Goal: Use online tool/utility: Use online tool/utility

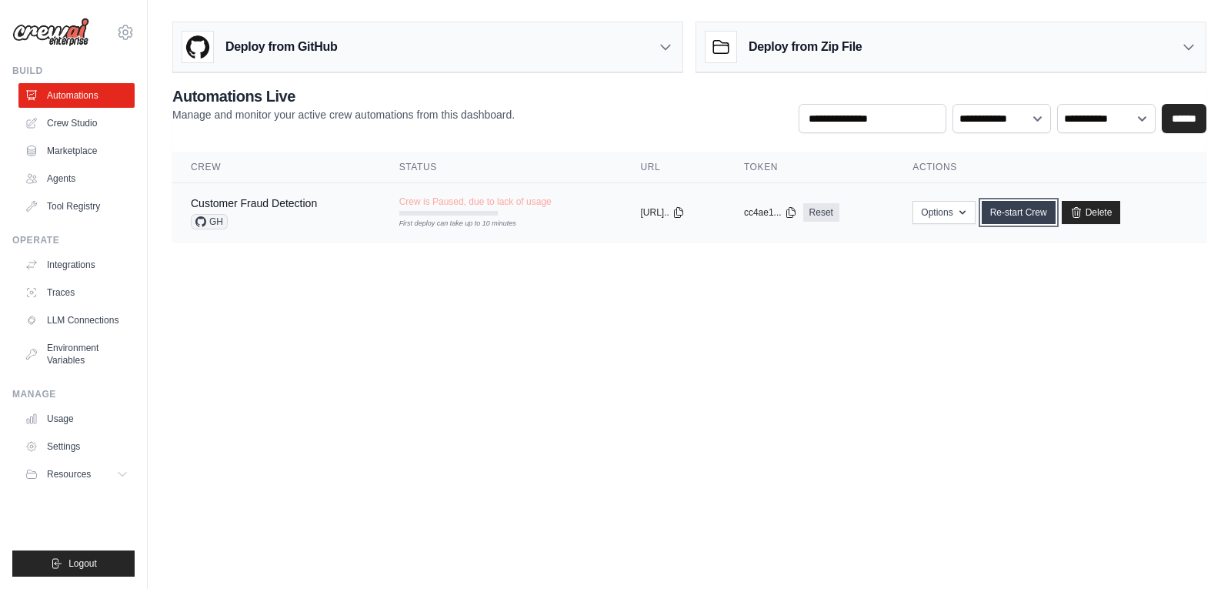
click at [1045, 206] on link "Re-start Crew" at bounding box center [1019, 212] width 74 height 23
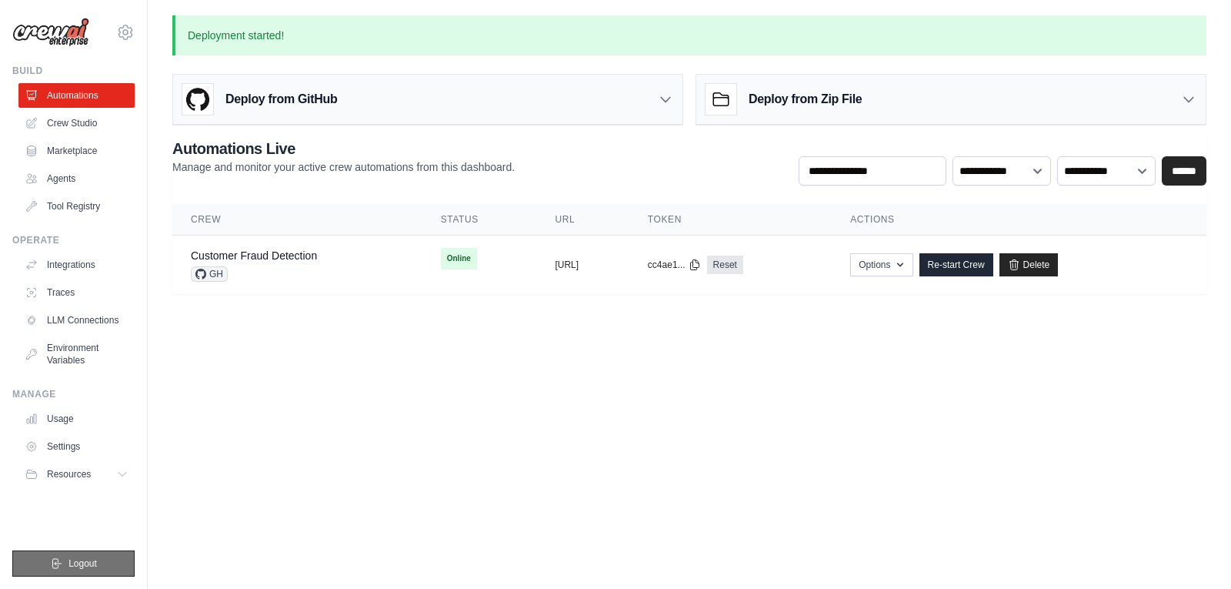
click at [59, 555] on button "Logout" at bounding box center [73, 563] width 122 height 26
